Goal: Information Seeking & Learning: Learn about a topic

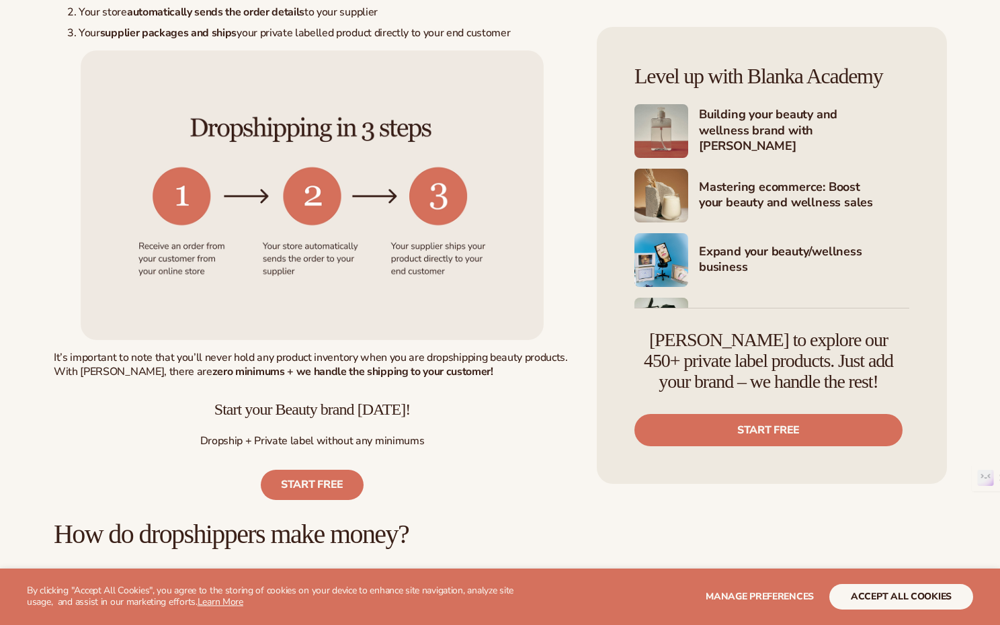
scroll to position [696, 0]
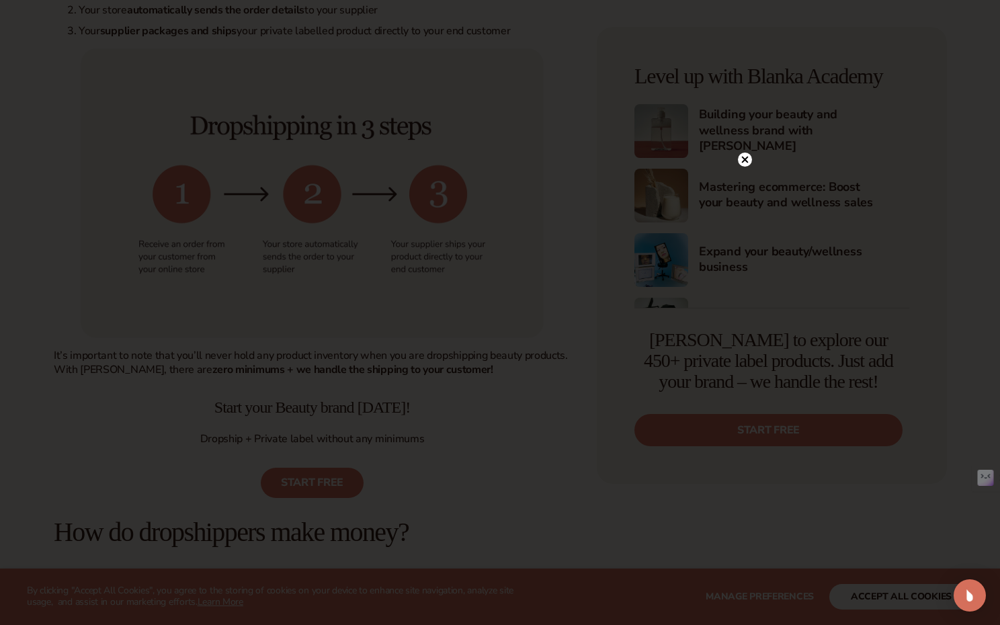
click at [747, 161] on icon at bounding box center [745, 159] width 7 height 7
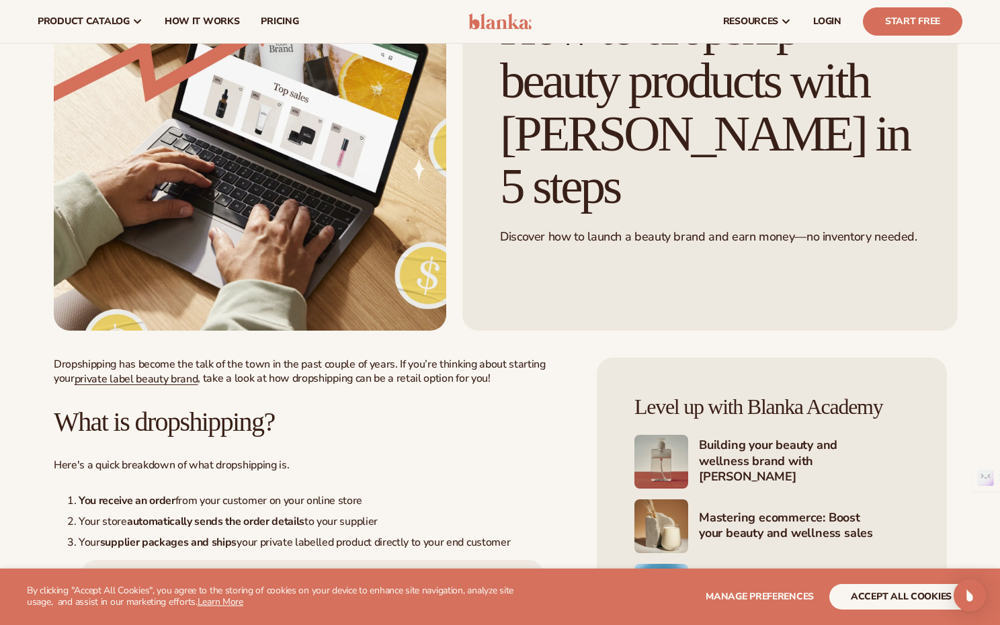
scroll to position [0, 0]
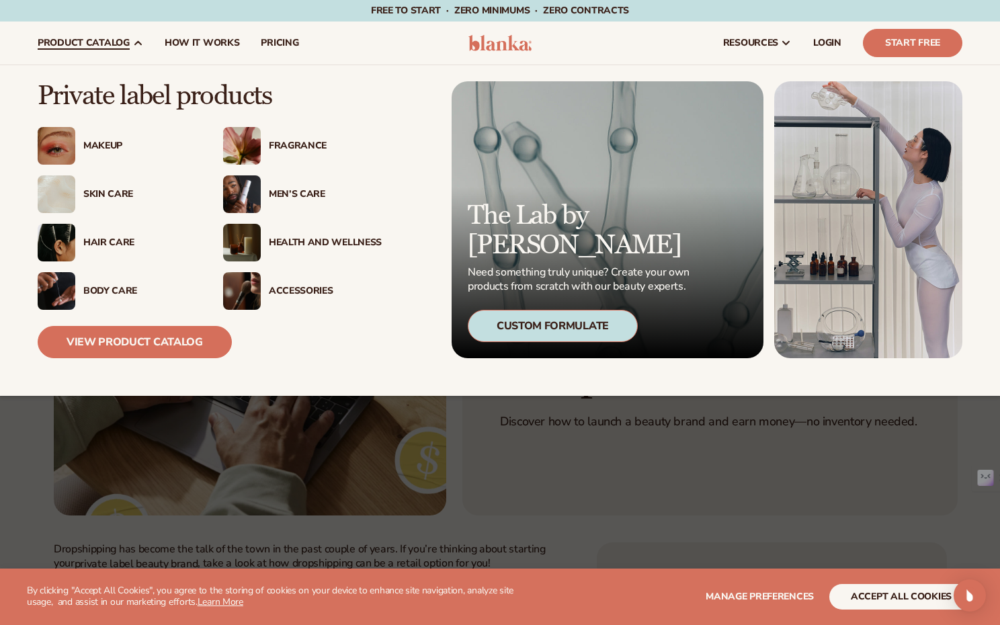
click at [108, 199] on div "Skin Care" at bounding box center [139, 194] width 113 height 11
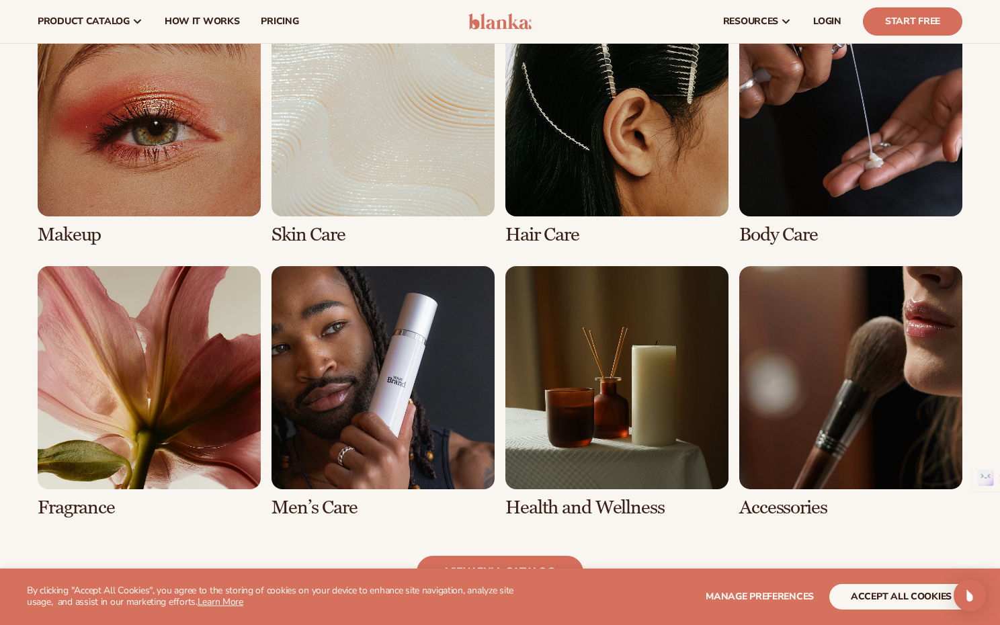
scroll to position [1017, 0]
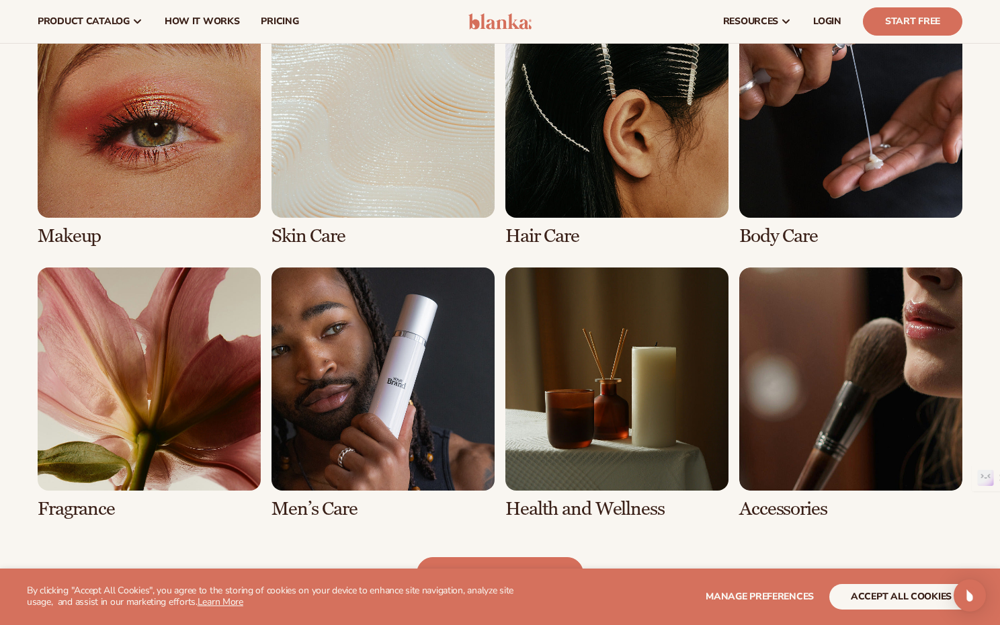
click at [573, 184] on link "3 / 8" at bounding box center [616, 121] width 223 height 252
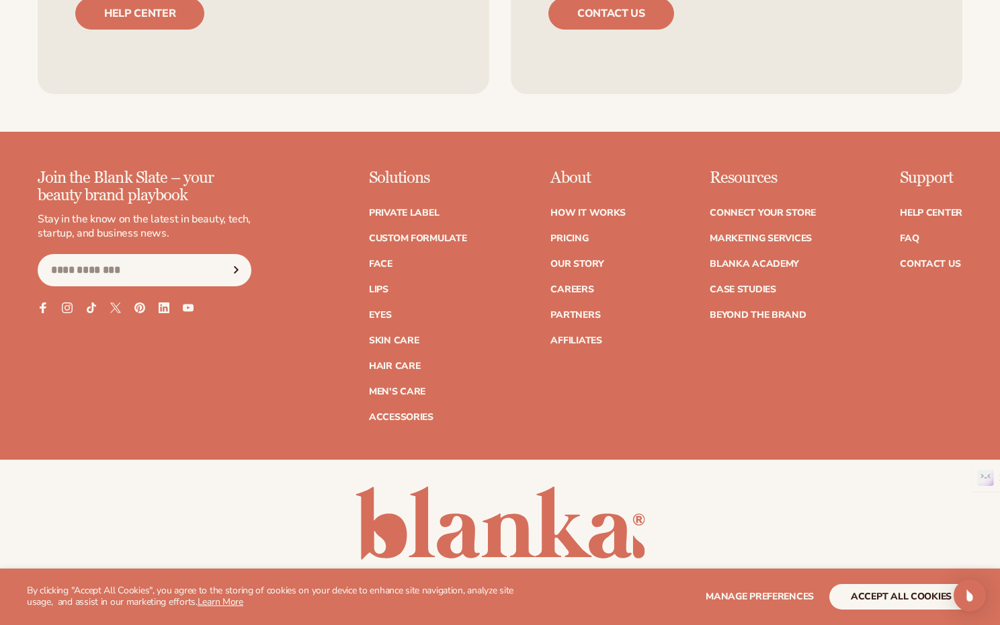
scroll to position [2321, 0]
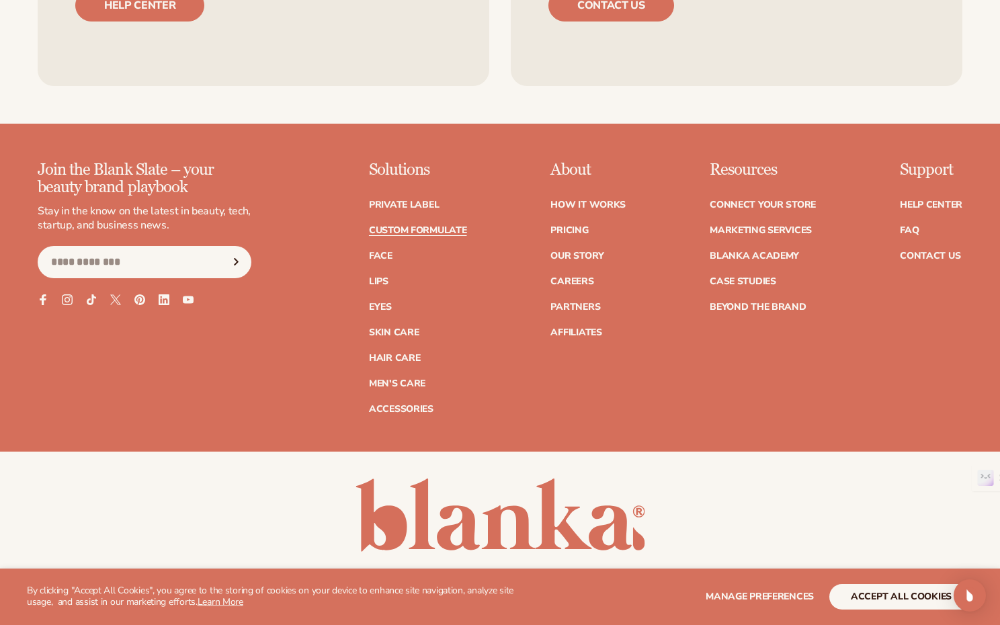
click at [434, 226] on link "Custom formulate" at bounding box center [418, 230] width 98 height 9
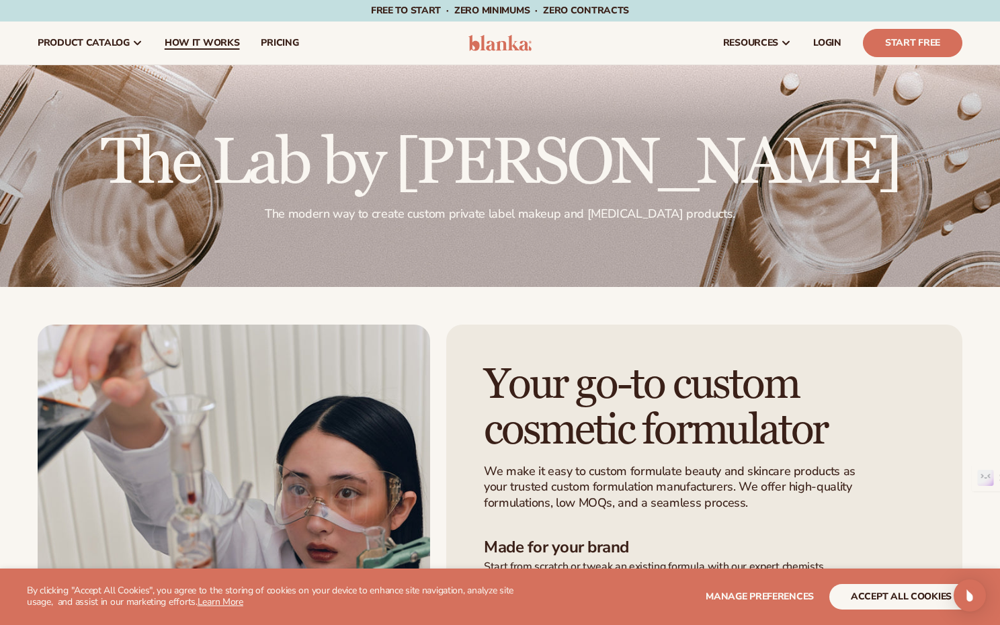
click at [208, 40] on span "How It Works" at bounding box center [202, 43] width 75 height 11
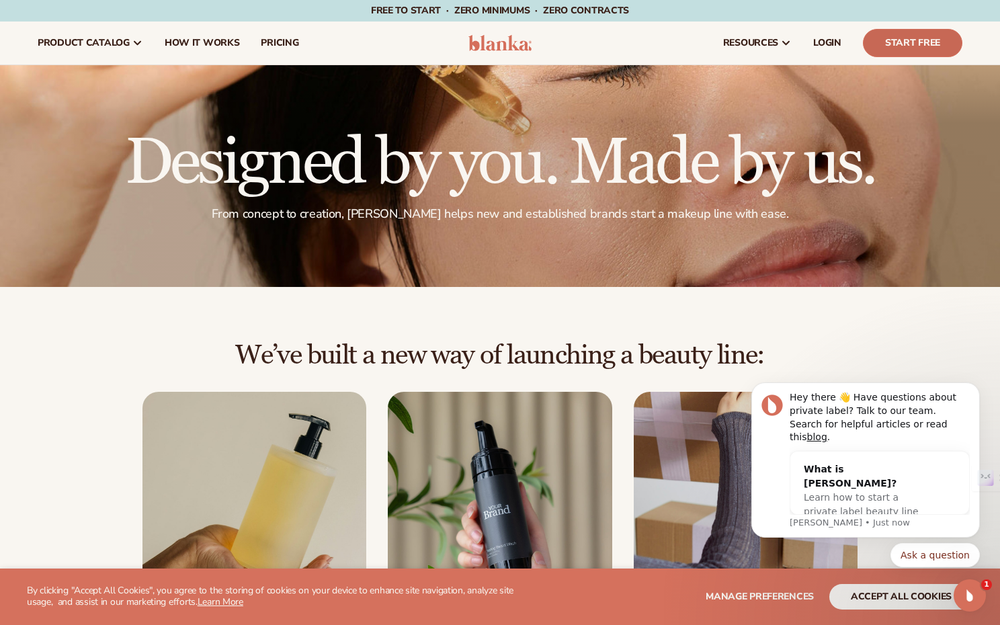
click at [910, 37] on link "Start Free" at bounding box center [912, 43] width 99 height 28
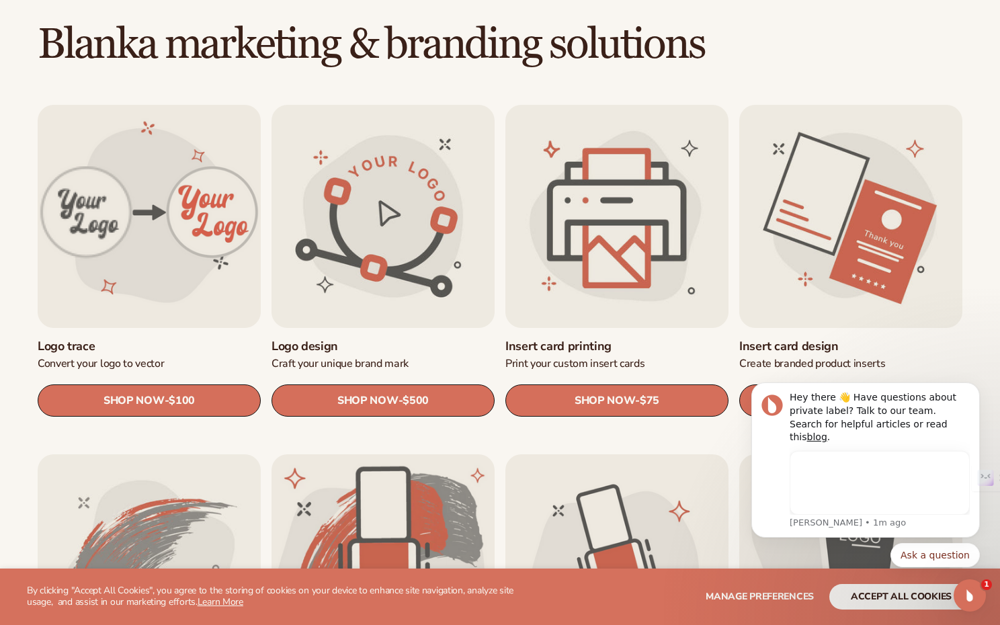
scroll to position [373, 0]
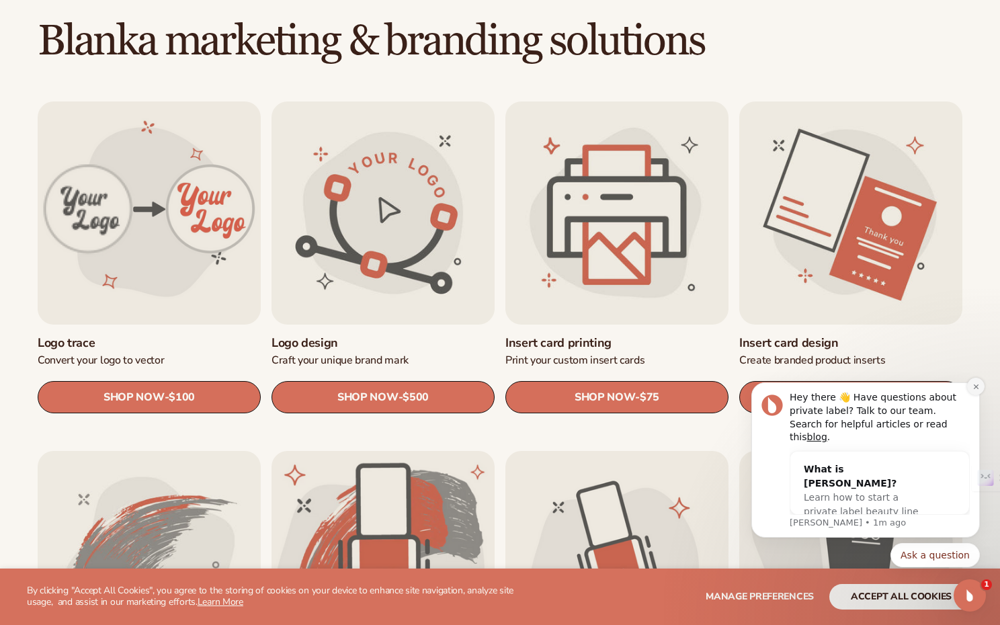
click at [977, 390] on icon "Dismiss notification" at bounding box center [976, 386] width 7 height 7
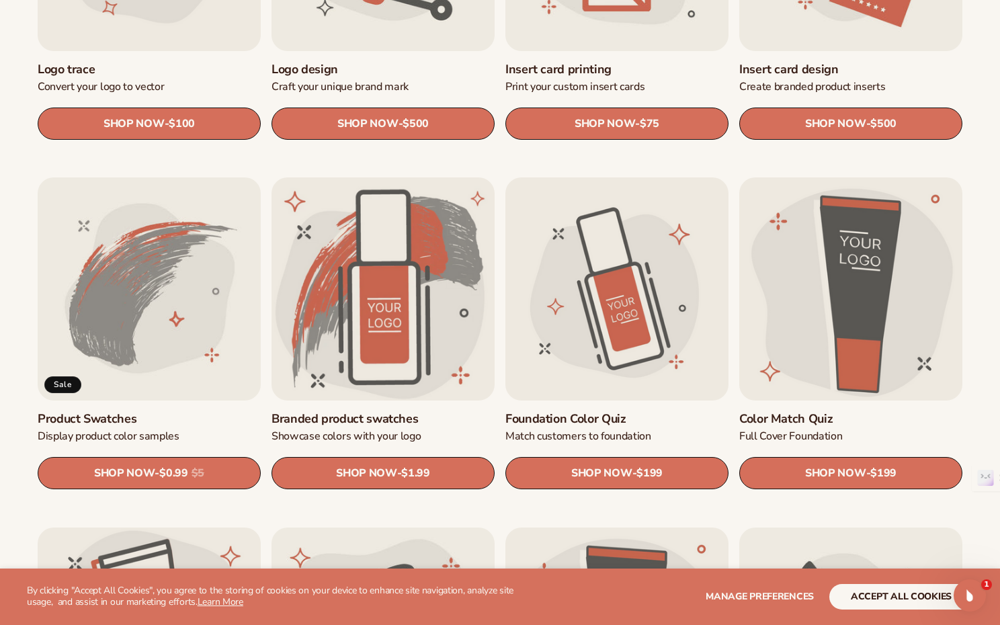
scroll to position [650, 0]
